Goal: Find specific page/section: Find specific page/section

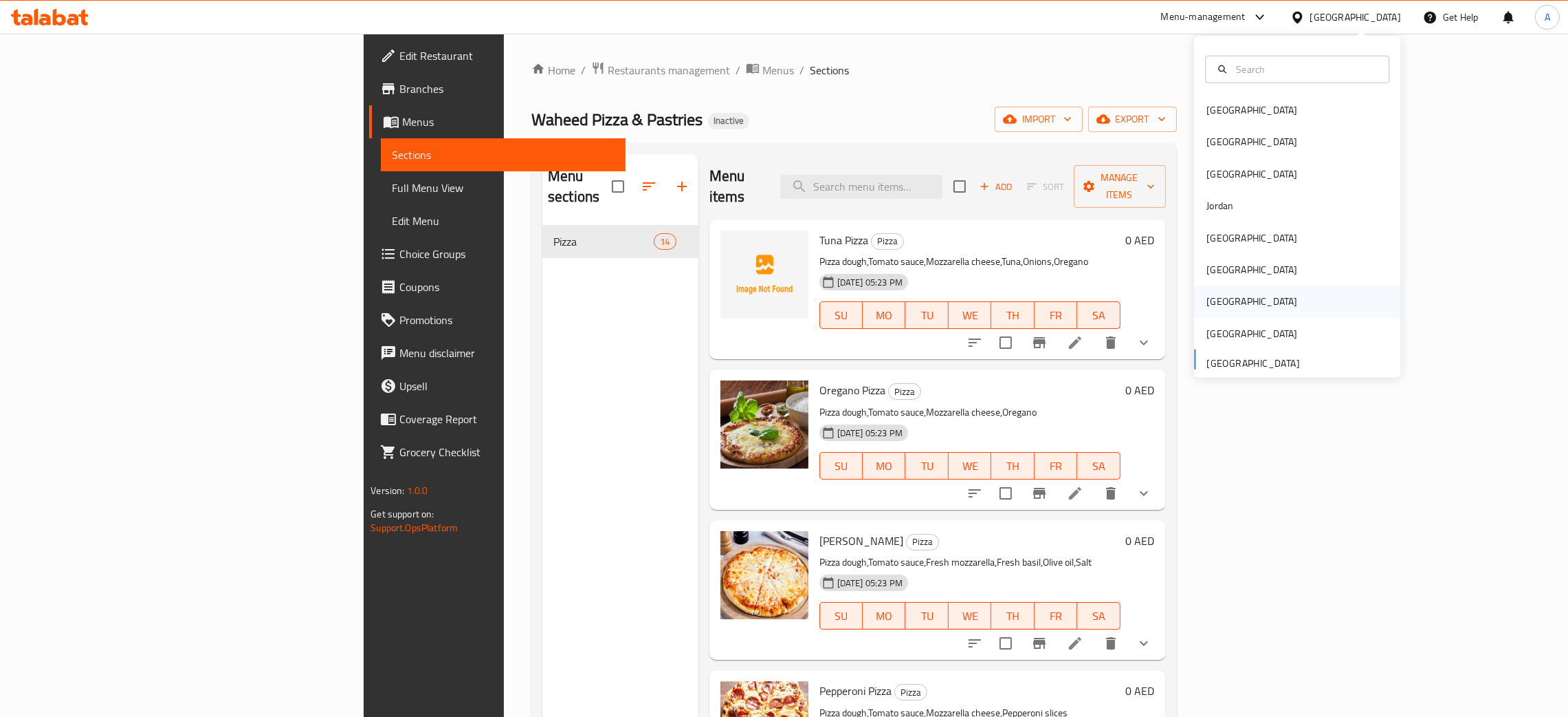
click at [1231, 292] on div "[GEOGRAPHIC_DATA]" at bounding box center [1297, 301] width 206 height 32
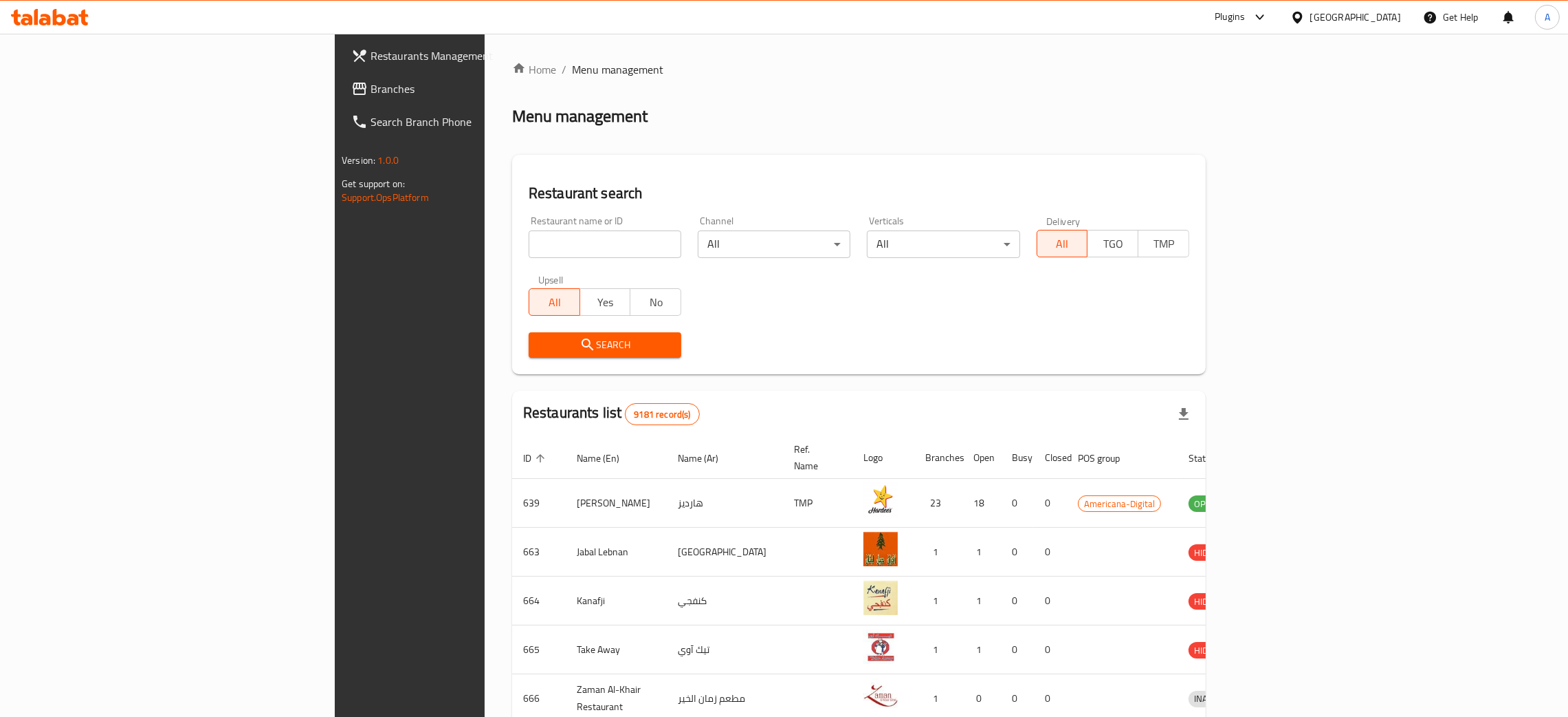
click at [529, 237] on input "search" at bounding box center [605, 244] width 153 height 28
paste input "Tbakh Mama,"
type input "Tbakh Mama"
click button "Search" at bounding box center [605, 345] width 153 height 26
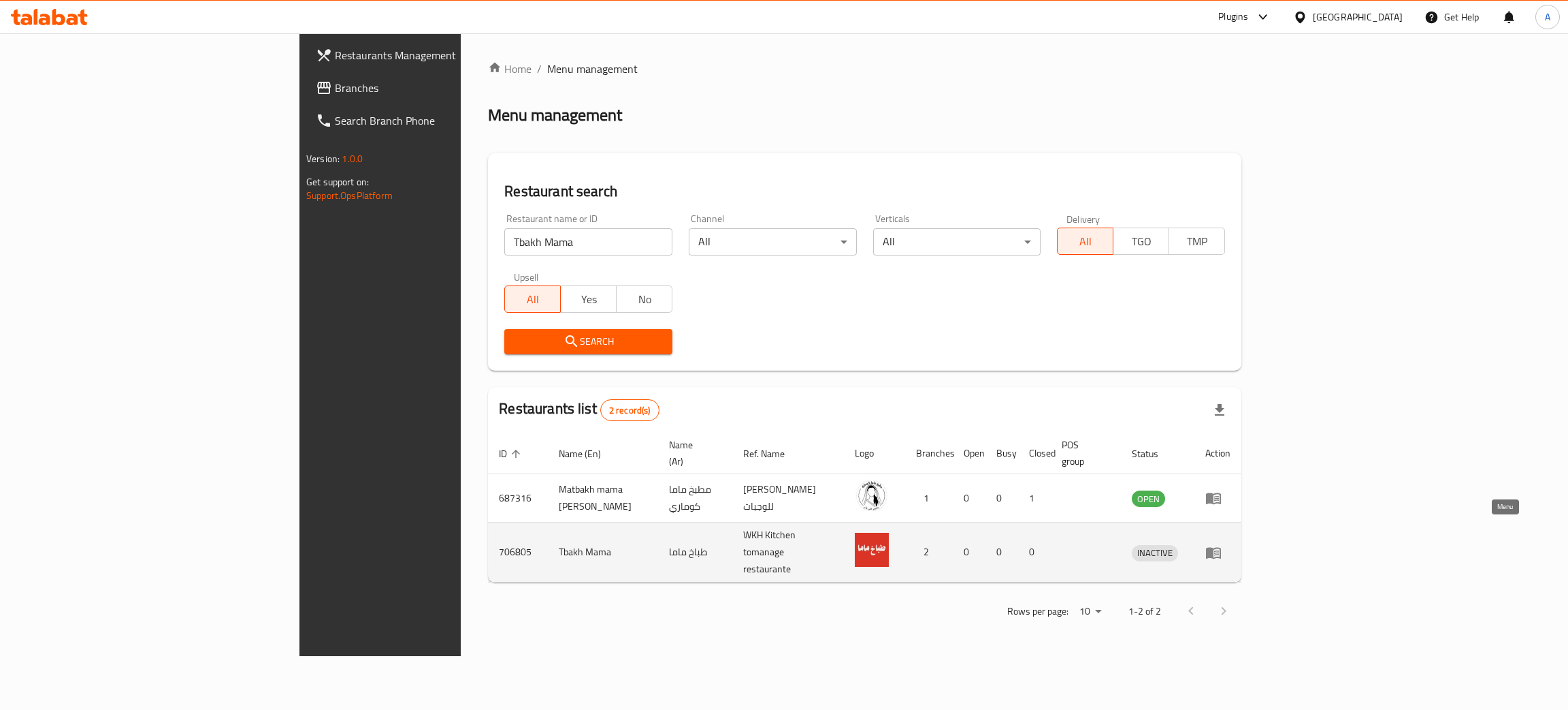
click at [1219, 551] on icon "enhanced table" at bounding box center [1216, 554] width 5 height 6
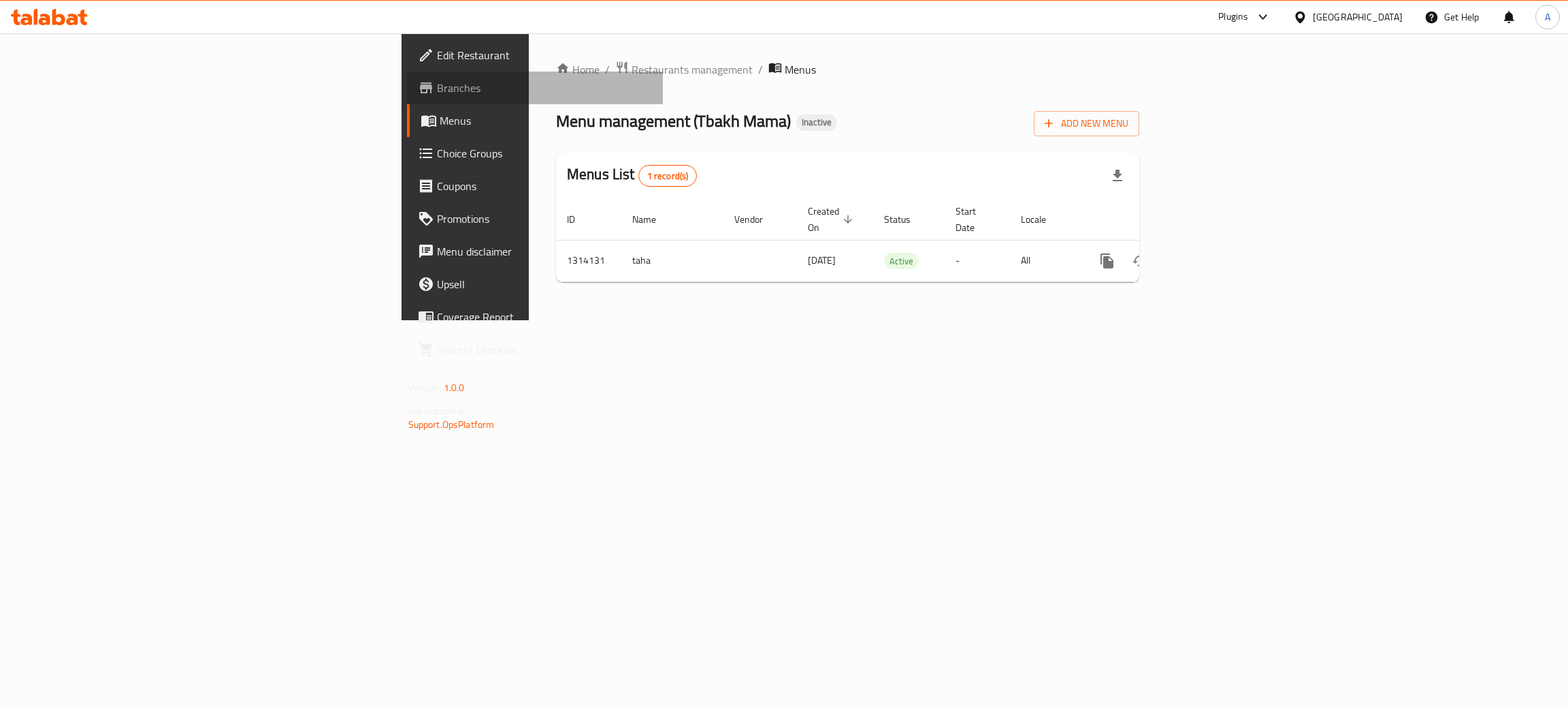
click at [437, 92] on span "Branches" at bounding box center [544, 87] width 216 height 17
